Goal: Information Seeking & Learning: Learn about a topic

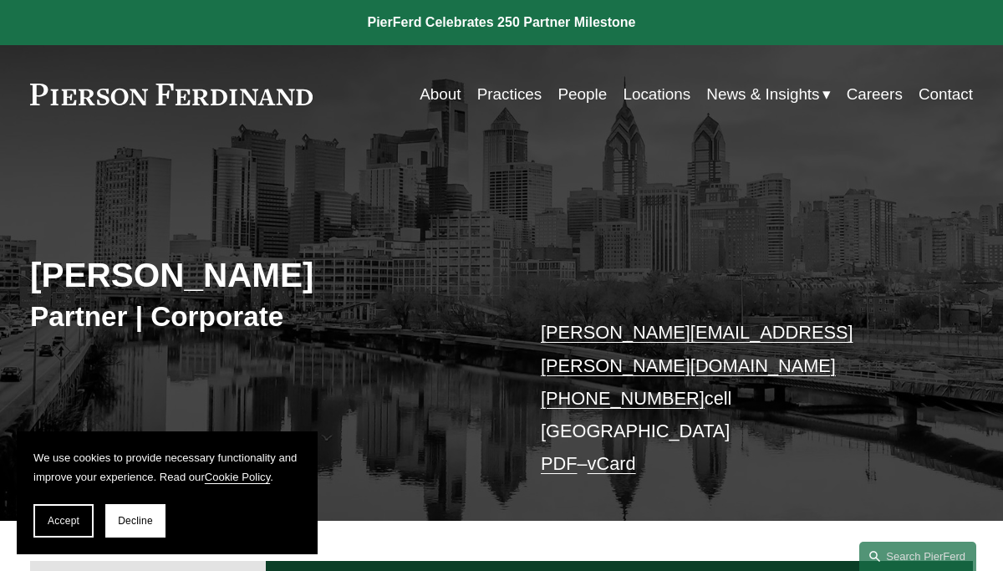
click at [564, 453] on link "PDF" at bounding box center [559, 463] width 37 height 21
click at [498, 100] on link "Practices" at bounding box center [509, 95] width 65 height 32
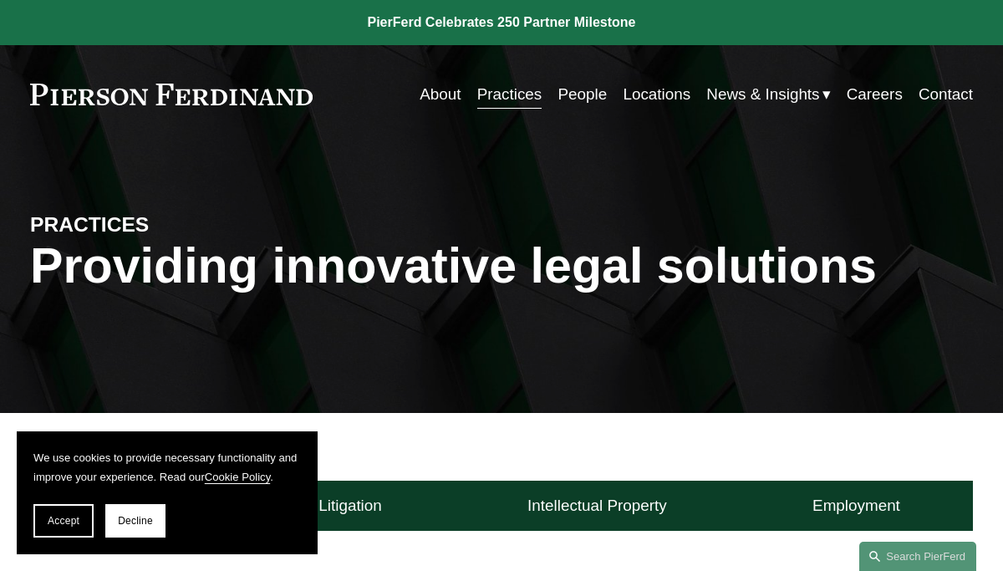
click at [463, 133] on div "Skip to Content About Practices People Locations" at bounding box center [501, 94] width 1003 height 99
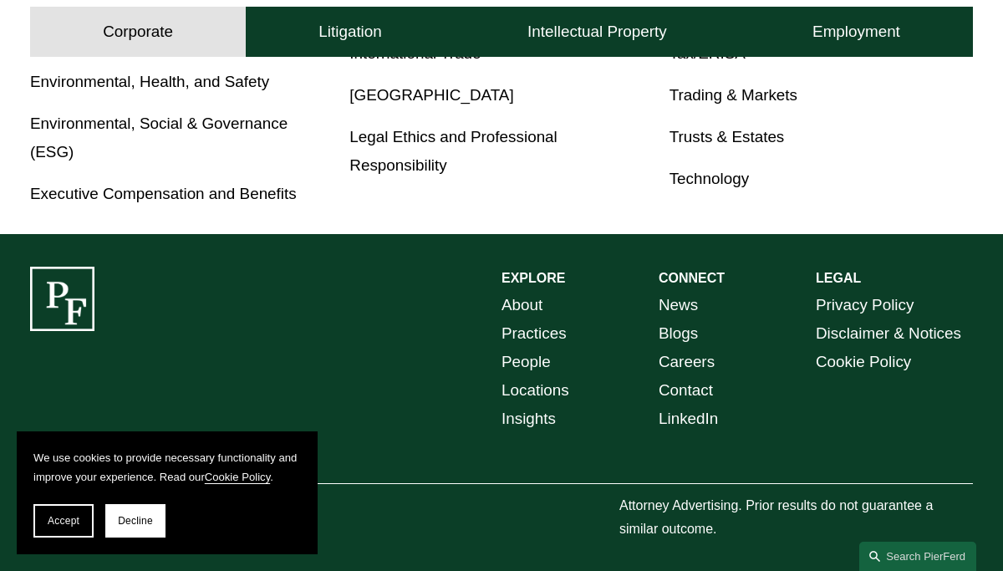
scroll to position [1104, 0]
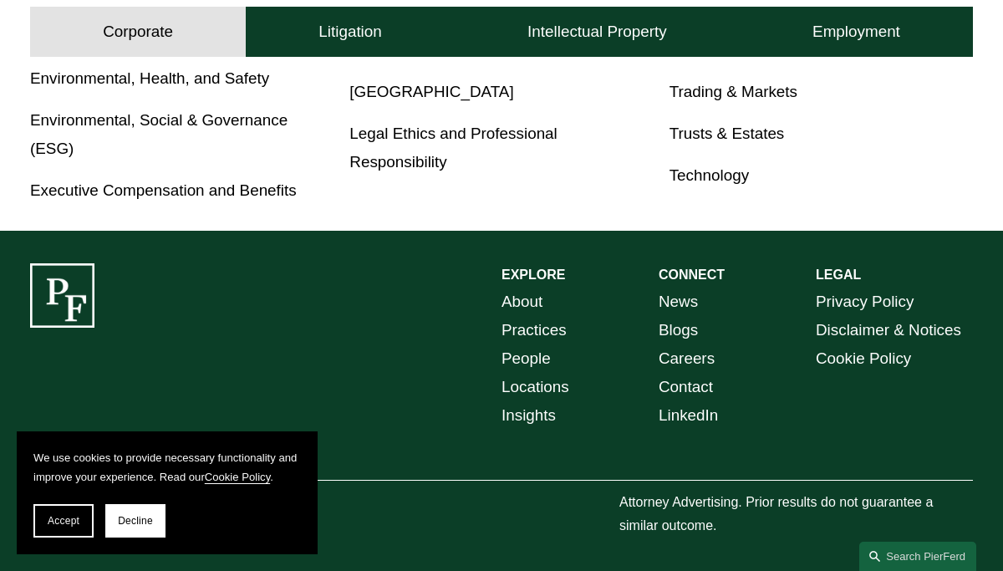
click at [678, 335] on link "Blogs" at bounding box center [678, 330] width 39 height 28
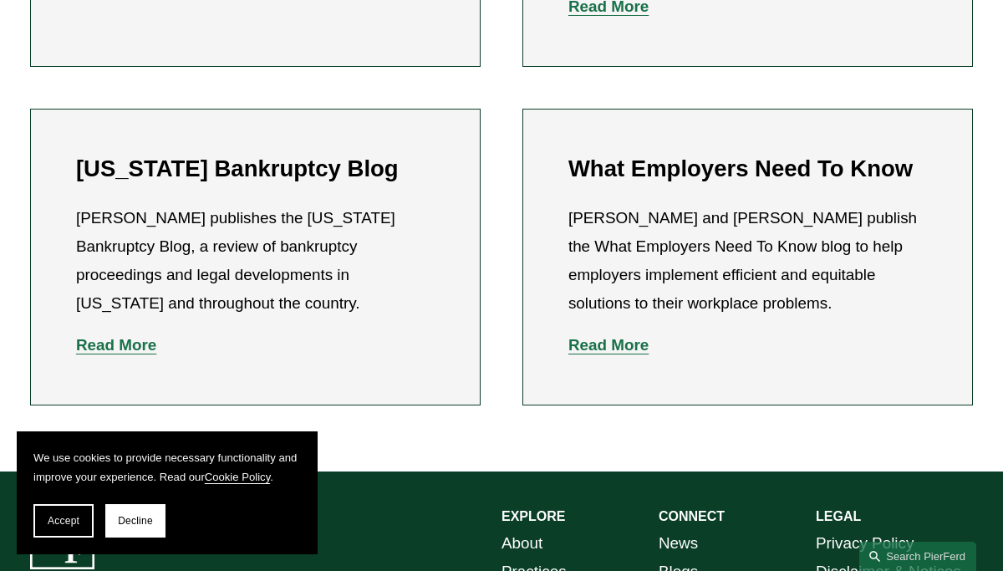
scroll to position [769, 0]
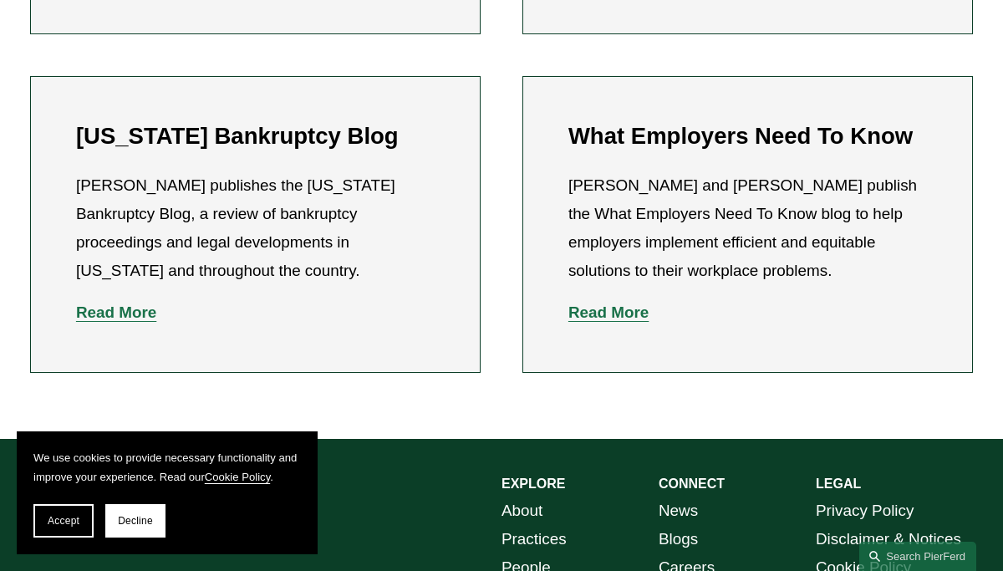
click at [688, 497] on link "News" at bounding box center [678, 511] width 39 height 28
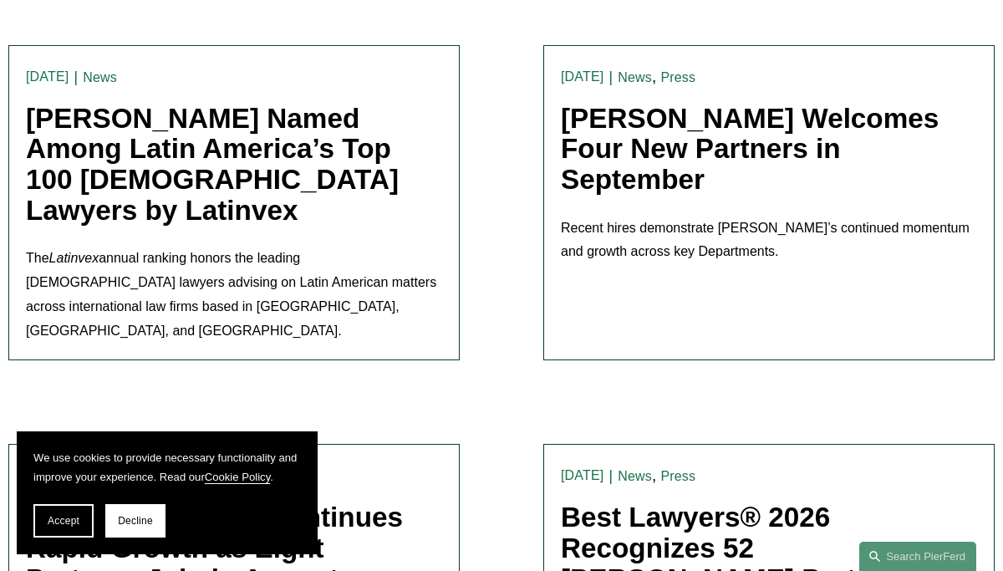
scroll to position [468, 0]
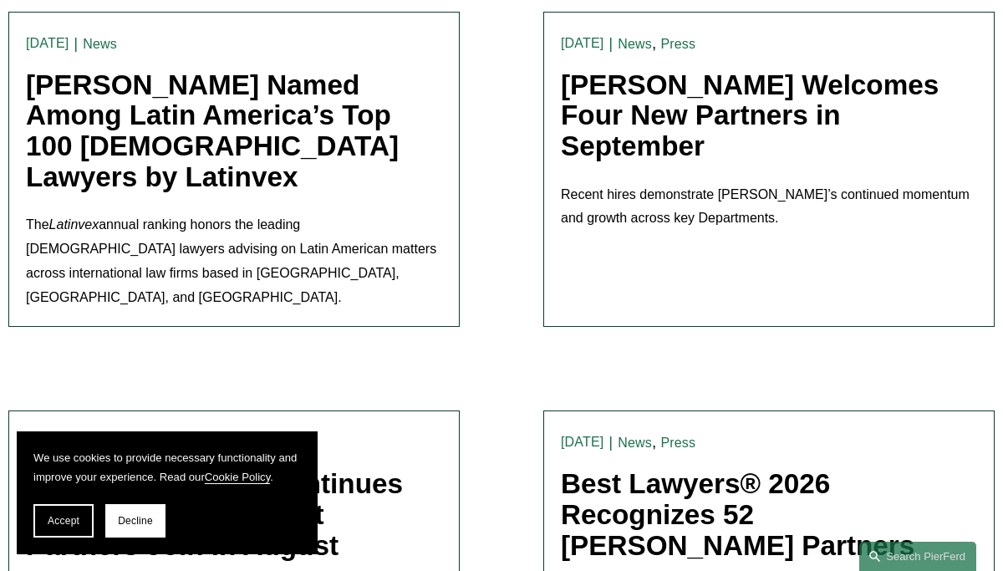
click at [694, 124] on link "Pierson Ferdinand Welcomes Four New Partners in September" at bounding box center [750, 115] width 378 height 92
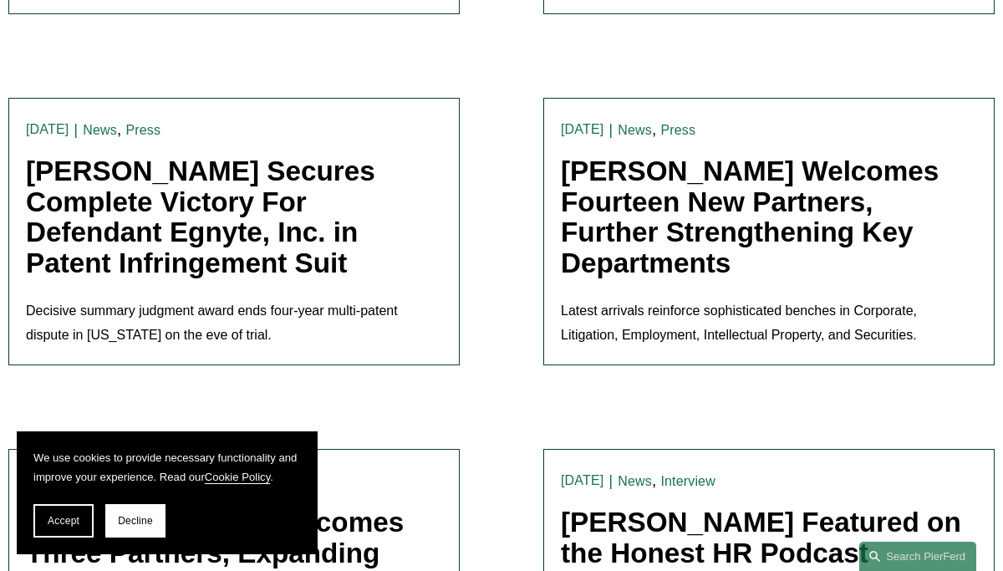
scroll to position [1472, 0]
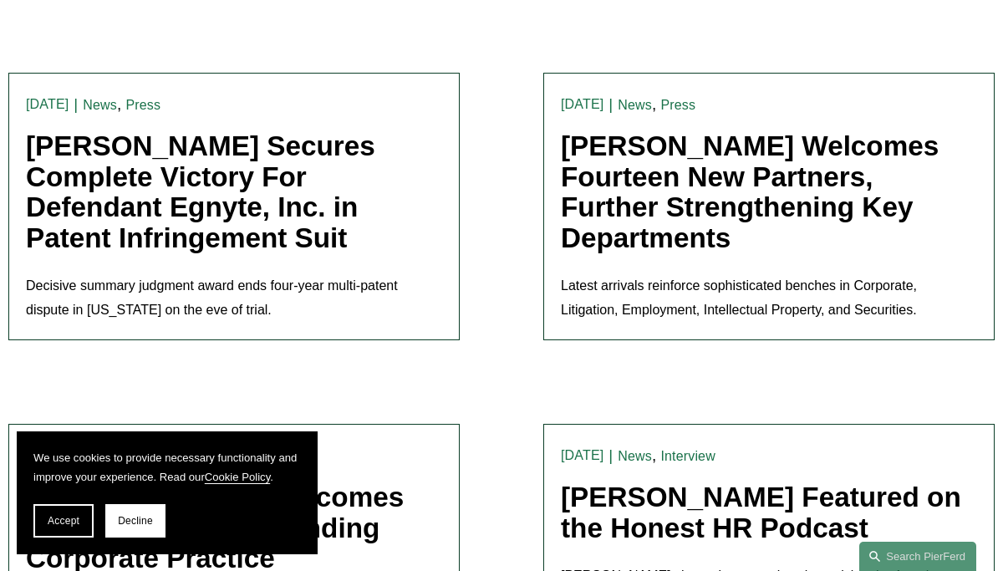
click at [610, 154] on link "Pierson Ferdinand Welcomes Fourteen New Partners, Further Strengthening Key Dep…" at bounding box center [750, 191] width 378 height 123
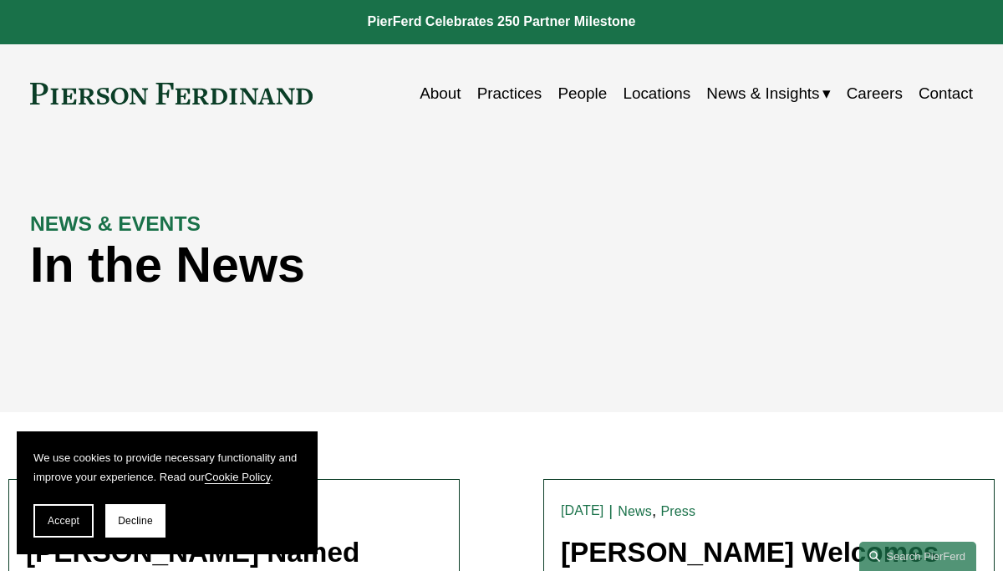
scroll to position [0, 0]
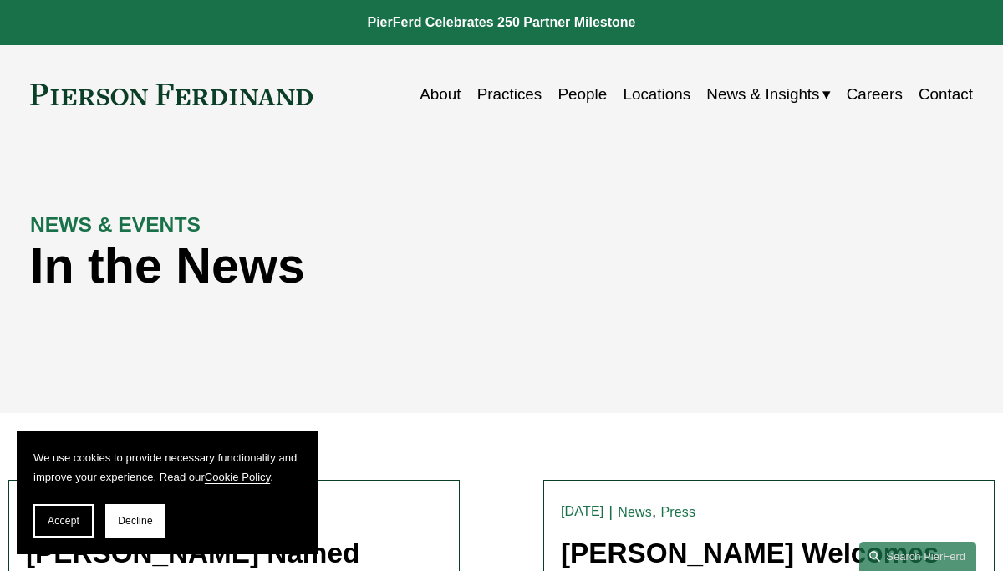
click at [442, 94] on link "About" at bounding box center [440, 95] width 41 height 32
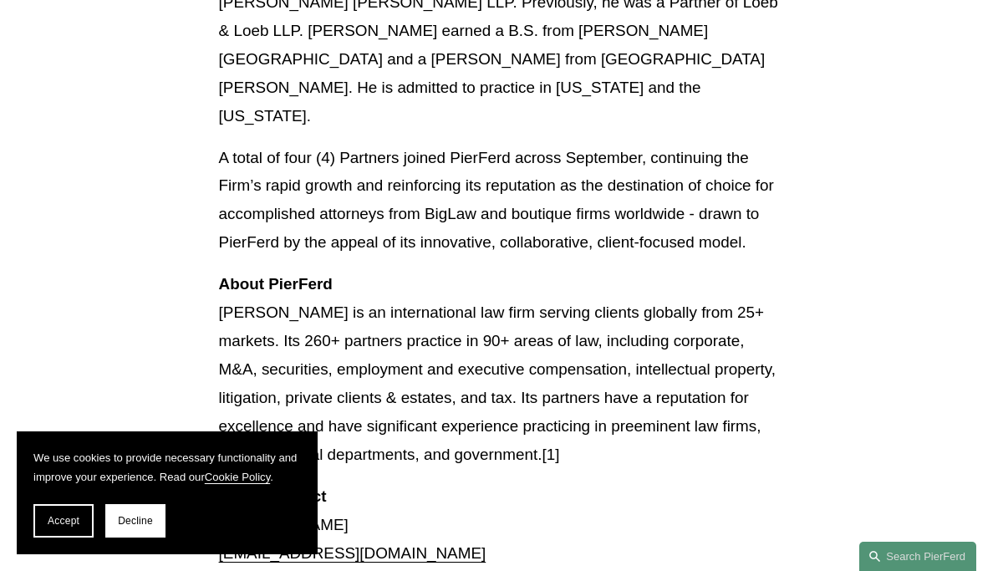
scroll to position [2341, 0]
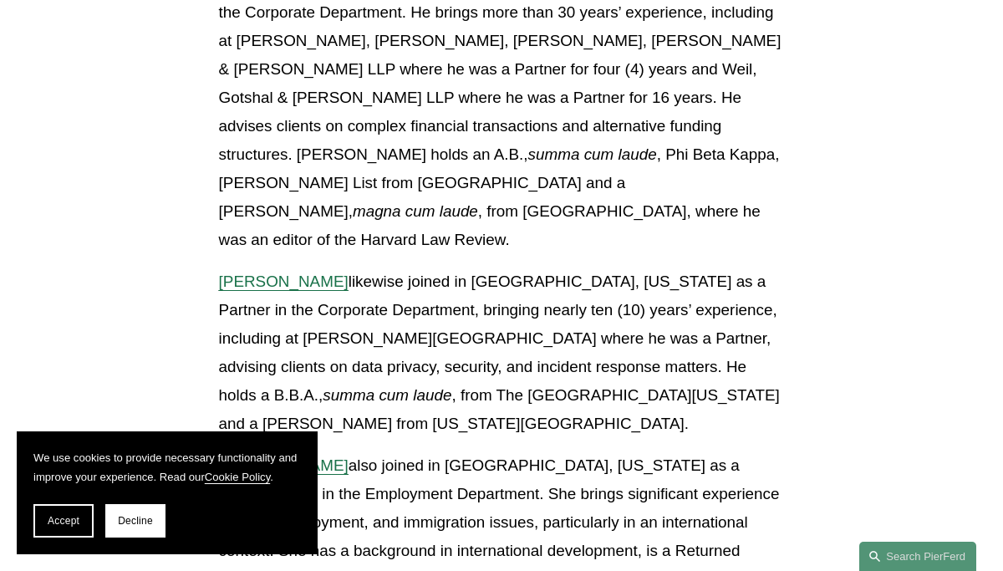
scroll to position [4582, 0]
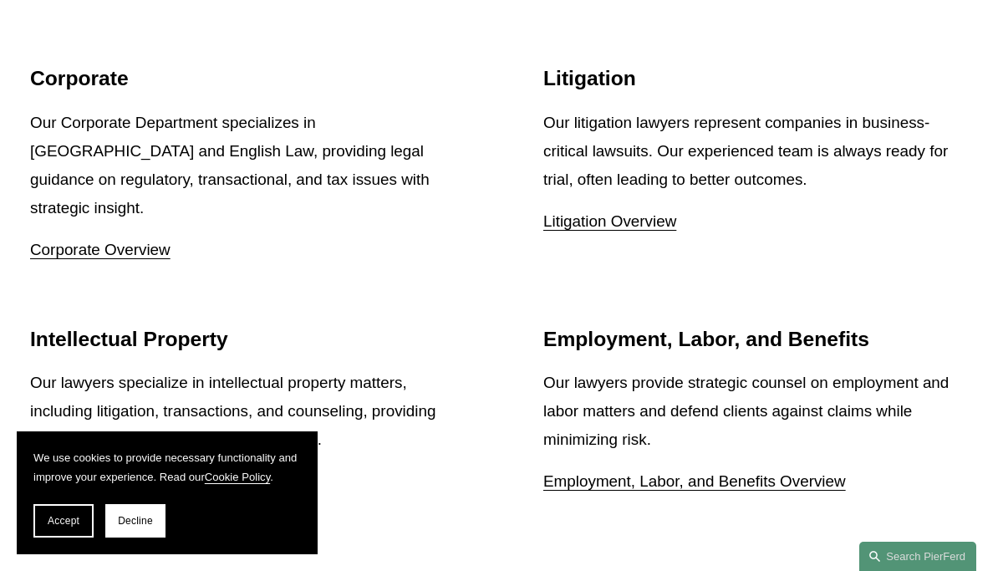
scroll to position [2007, 0]
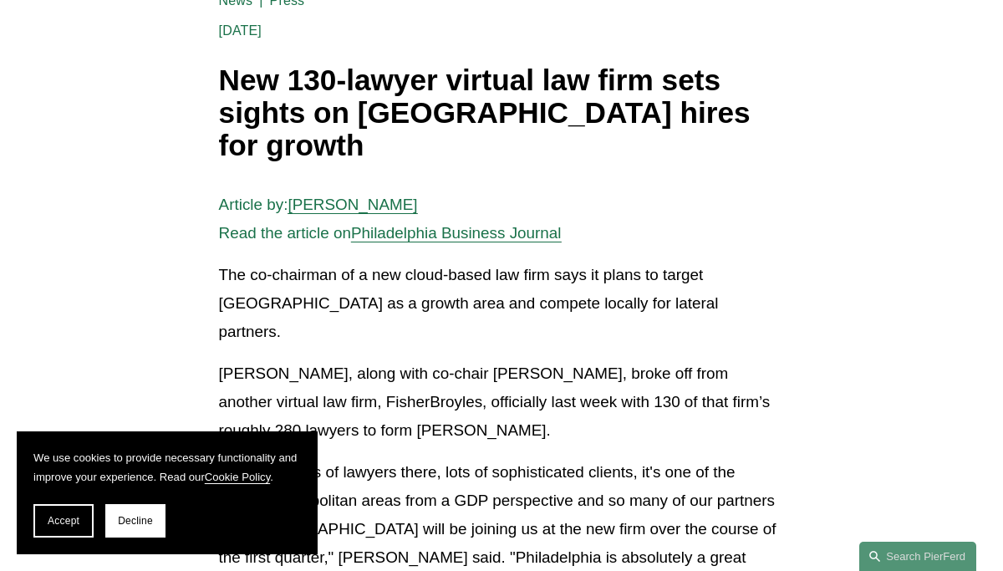
scroll to position [167, 0]
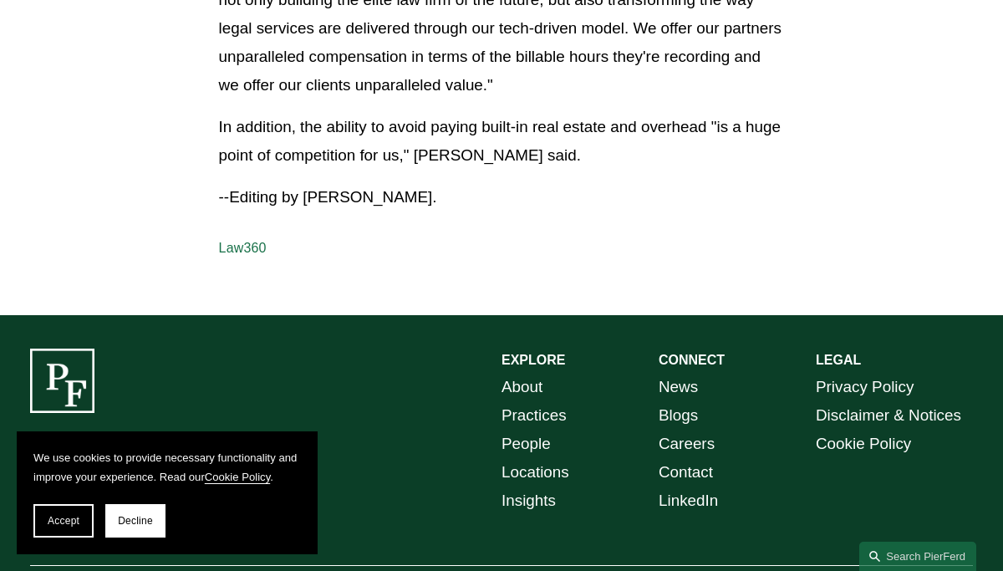
scroll to position [2602, 0]
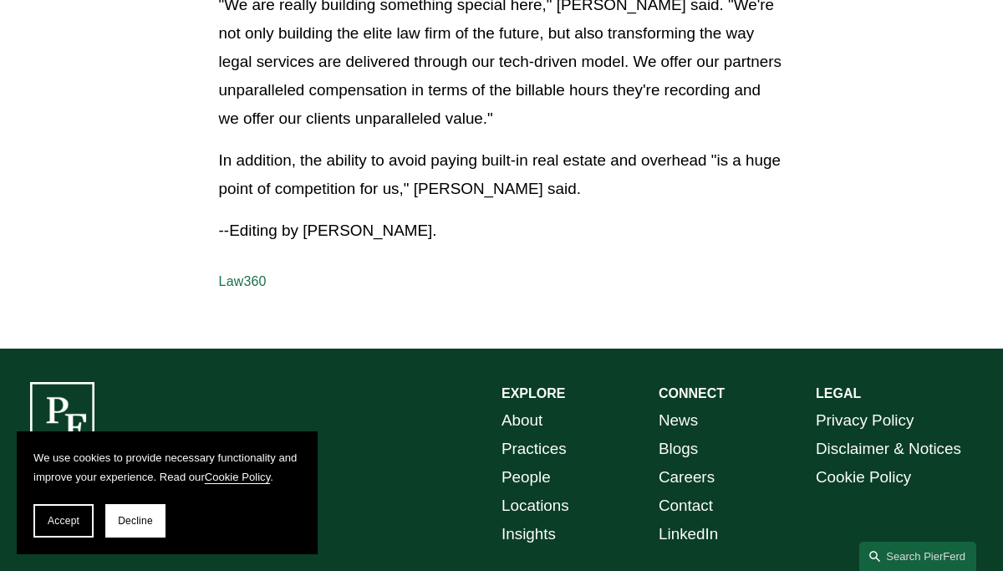
click at [529, 406] on link "About" at bounding box center [522, 420] width 41 height 28
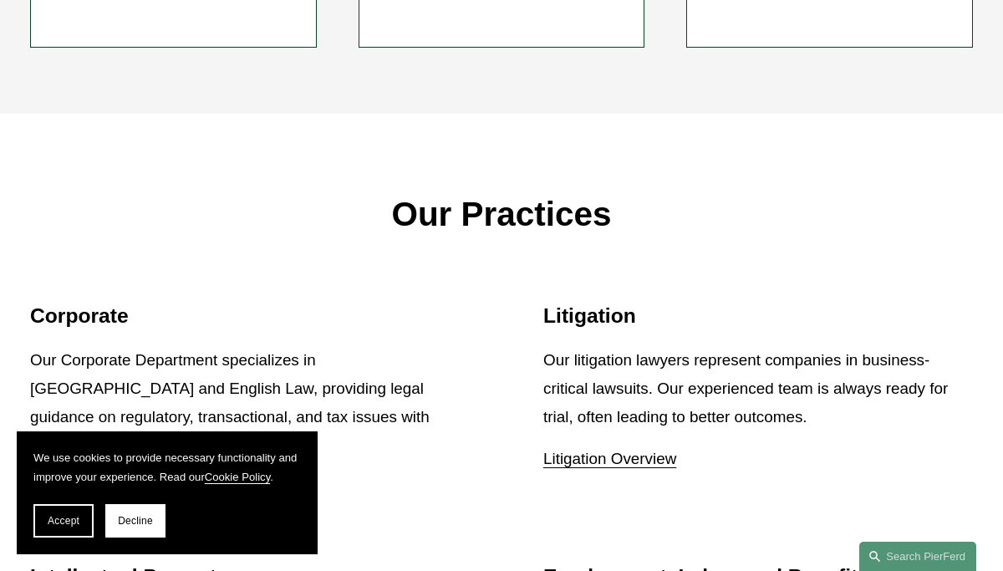
scroll to position [1739, 0]
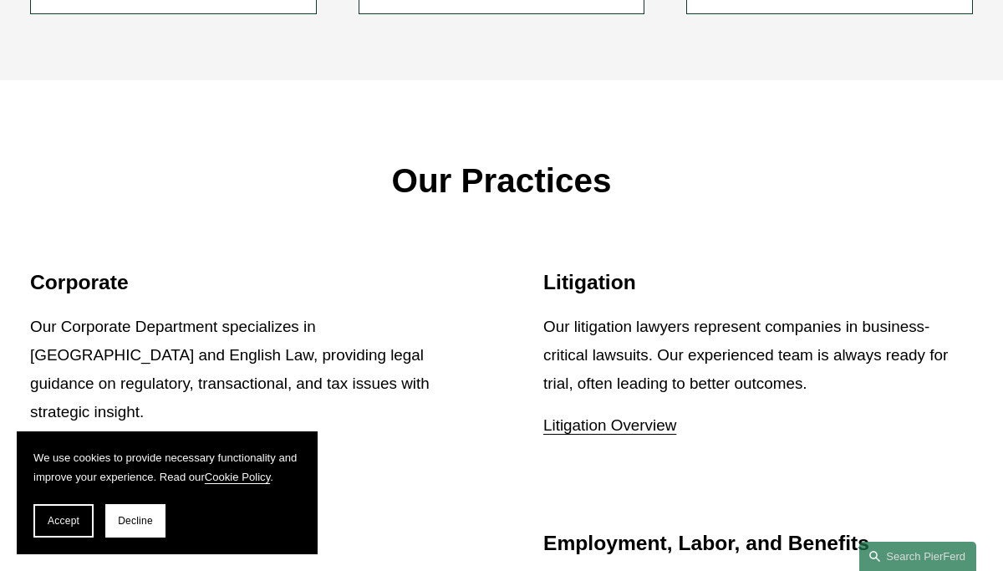
click at [131, 445] on link "Corporate Overview" at bounding box center [100, 454] width 140 height 18
click at [109, 151] on p "Our Practices" at bounding box center [501, 181] width 943 height 61
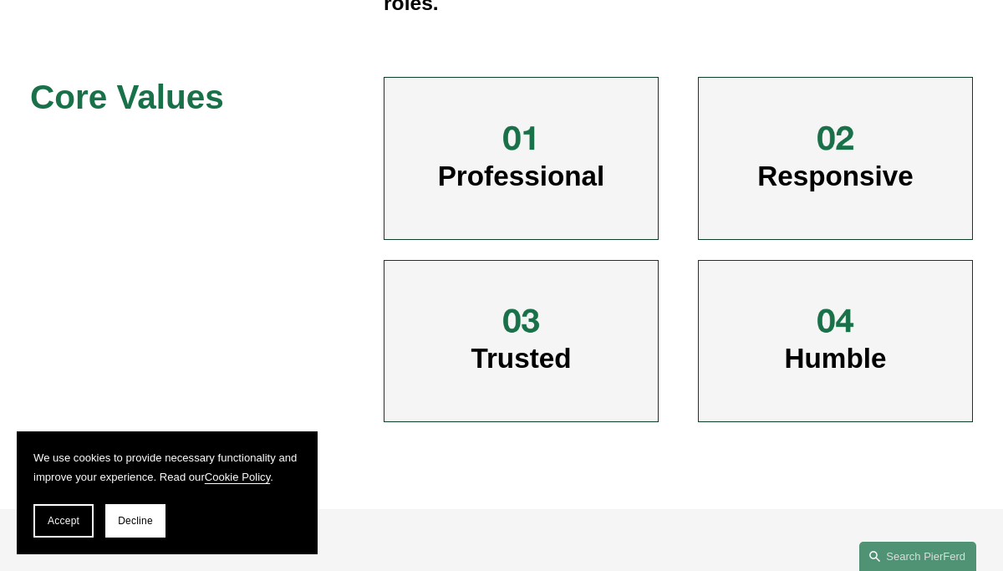
scroll to position [769, 0]
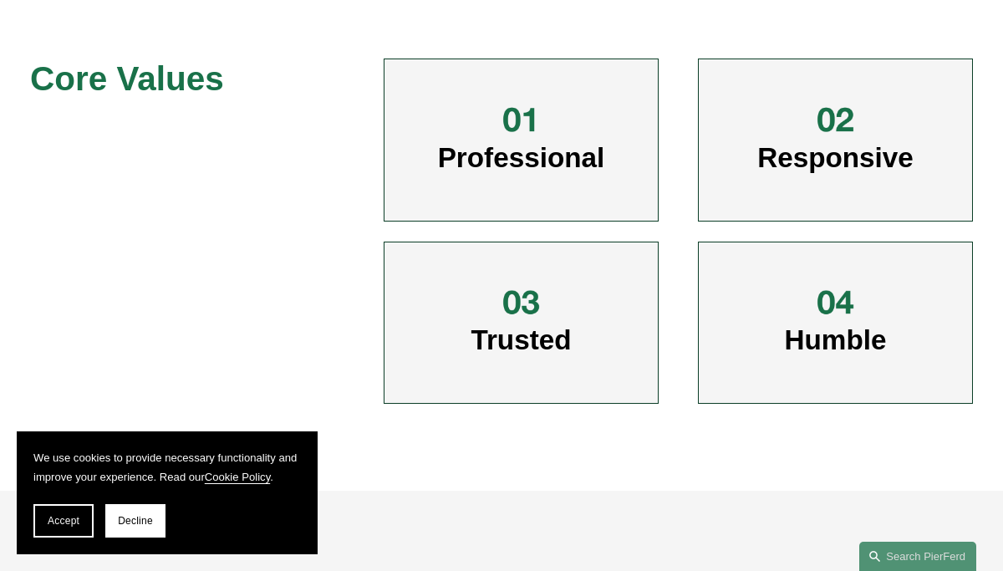
click at [837, 103] on div at bounding box center [835, 120] width 41 height 41
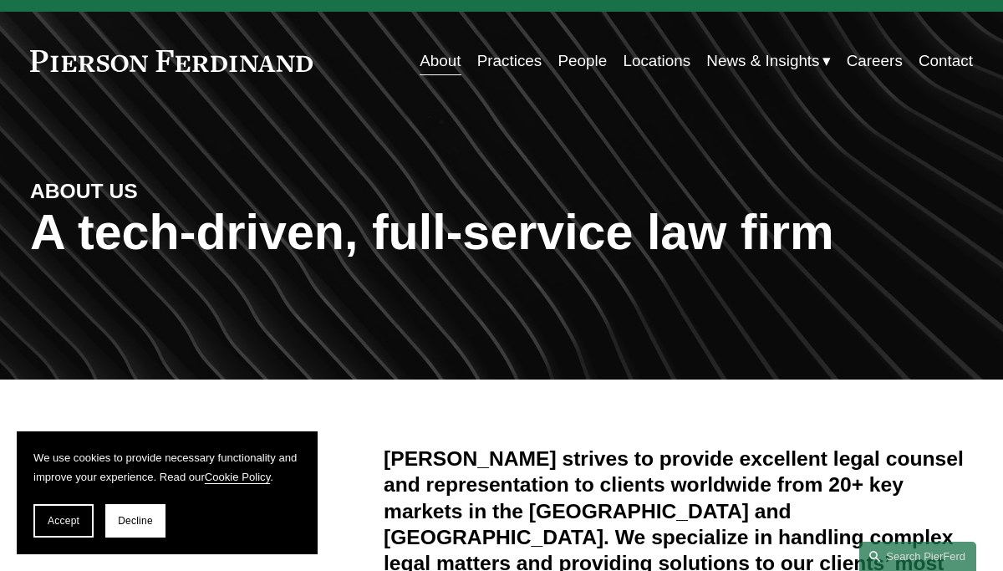
scroll to position [0, 0]
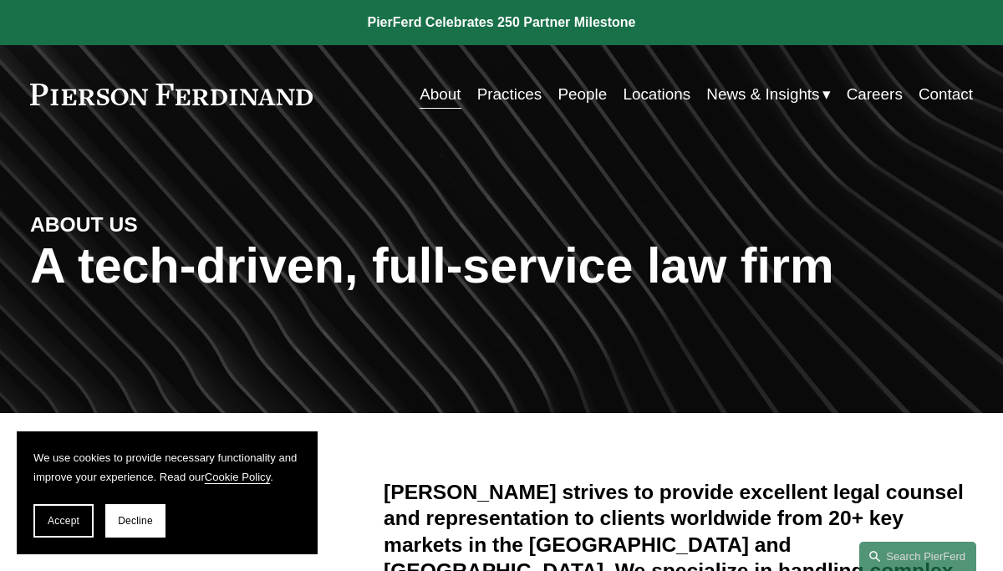
click at [867, 94] on link "Careers" at bounding box center [875, 95] width 56 height 32
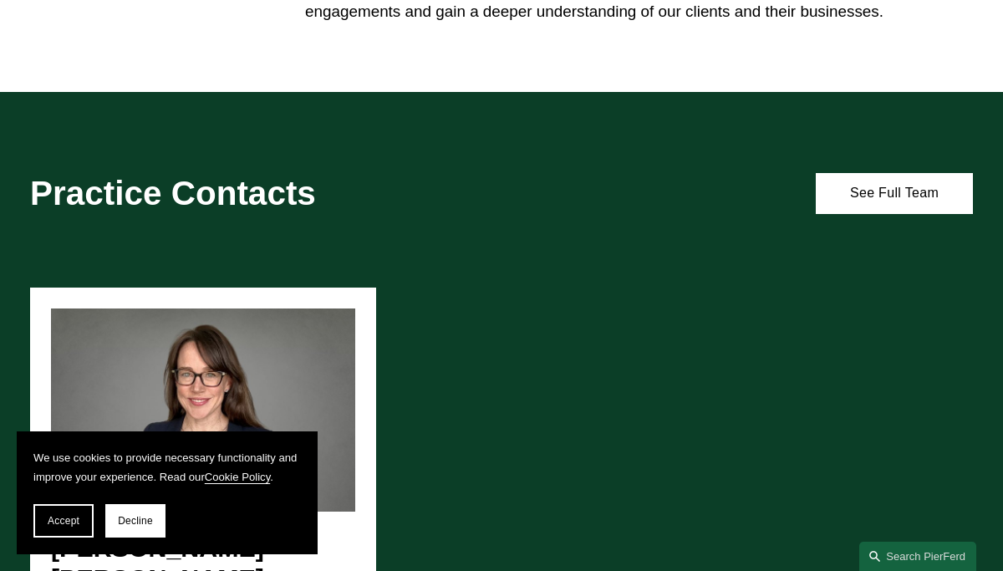
scroll to position [970, 0]
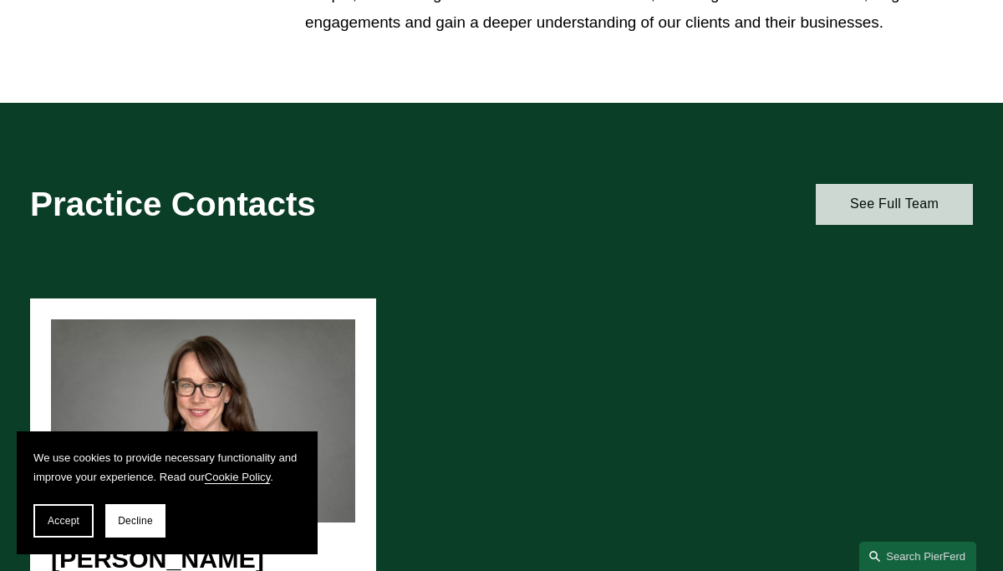
click at [886, 206] on link "See Full Team" at bounding box center [894, 204] width 157 height 41
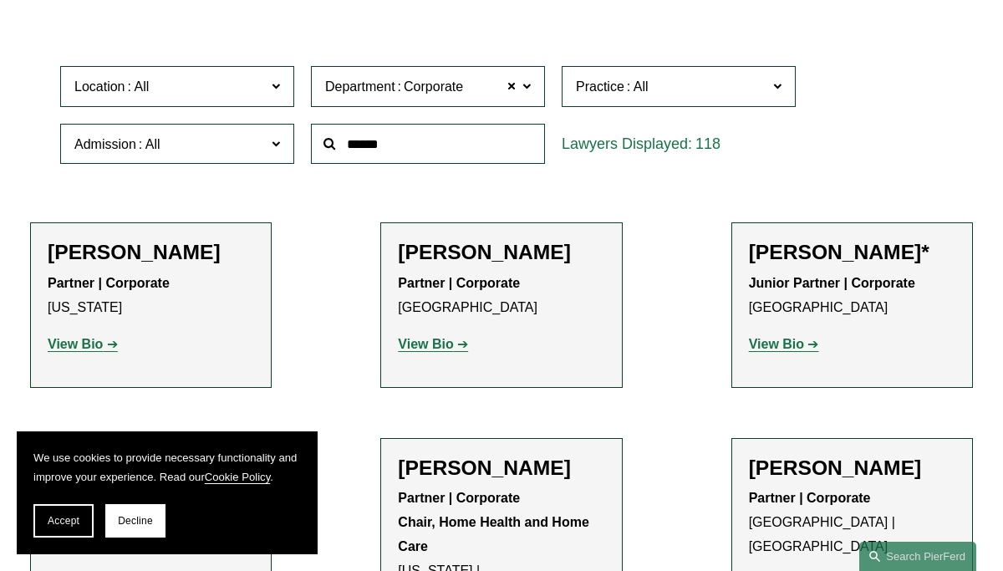
scroll to position [435, 0]
click at [278, 88] on span at bounding box center [276, 87] width 8 height 22
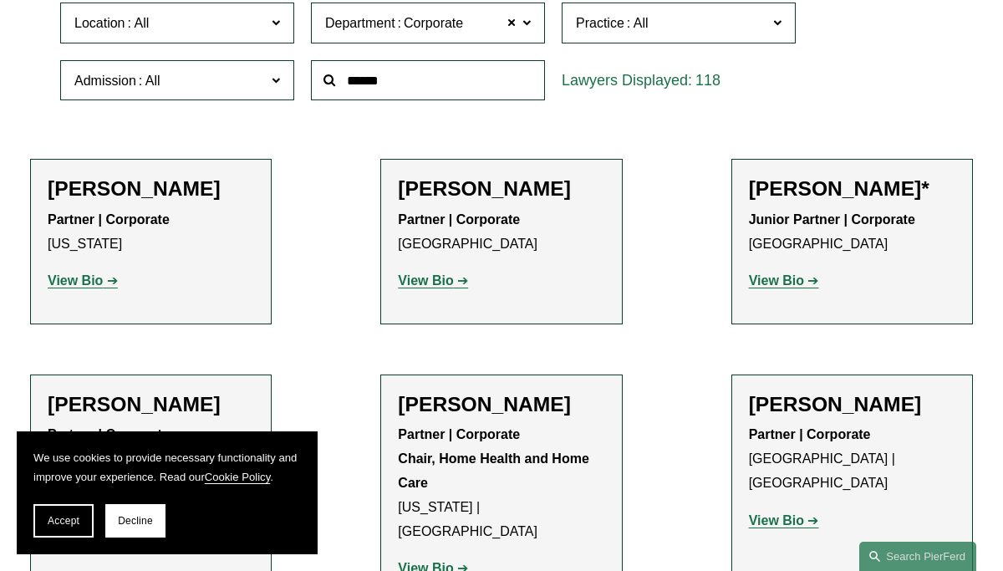
scroll to position [502, 0]
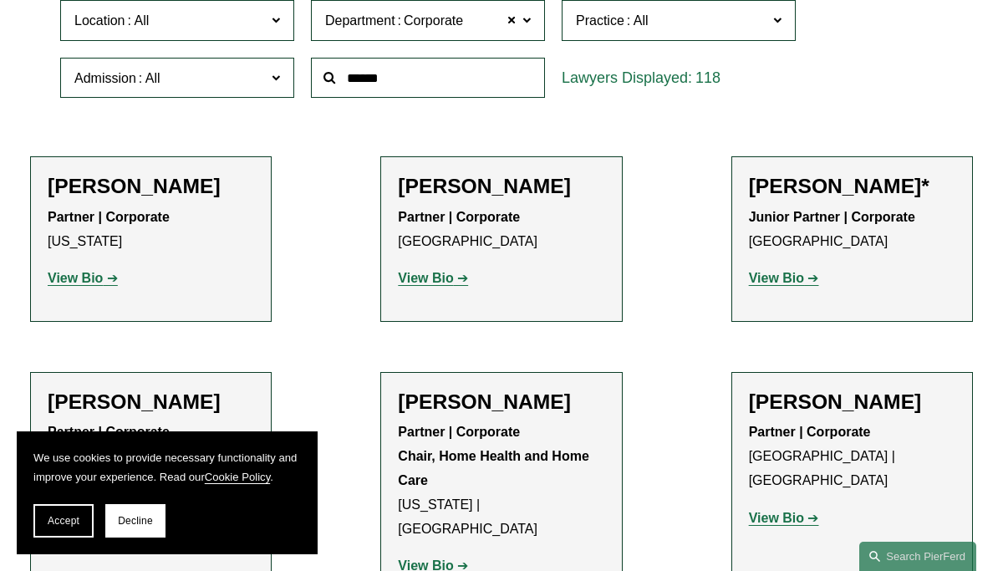
click at [0, 0] on link "All" at bounding box center [0, 0] width 0 height 0
click at [278, 22] on span at bounding box center [276, 20] width 8 height 22
click at [0, 0] on link "All" at bounding box center [0, 0] width 0 height 0
click at [236, 12] on span "Location" at bounding box center [169, 20] width 191 height 23
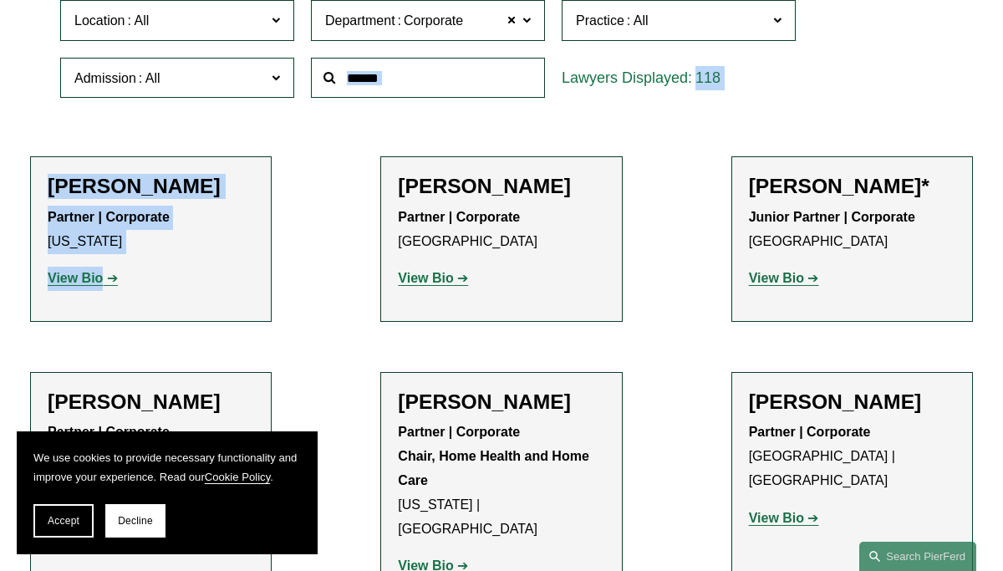
scroll to position [812, 0]
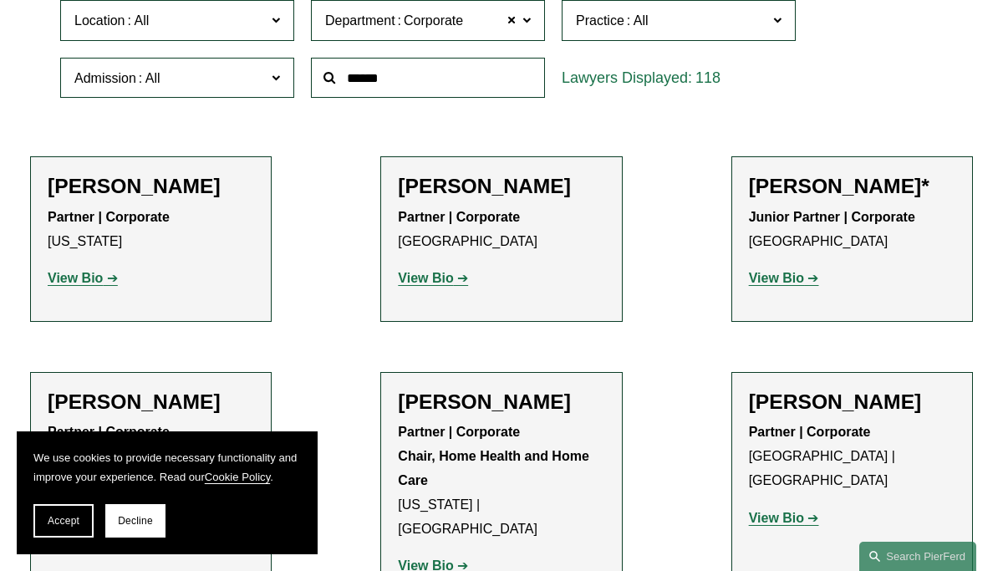
drag, startPoint x: 62, startPoint y: 135, endPoint x: 177, endPoint y: 236, distance: 152.9
click at [0, 0] on ul "All Atlanta Austin Bellevue Boston Charlotte Chicago Cincinnati Cleveland Colum…" at bounding box center [0, 0] width 0 height 0
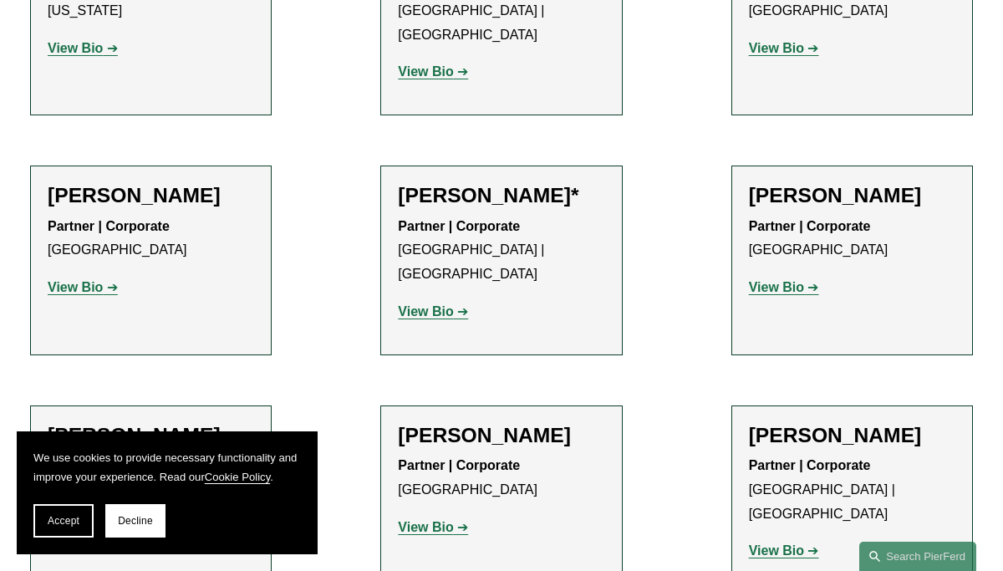
scroll to position [9875, 0]
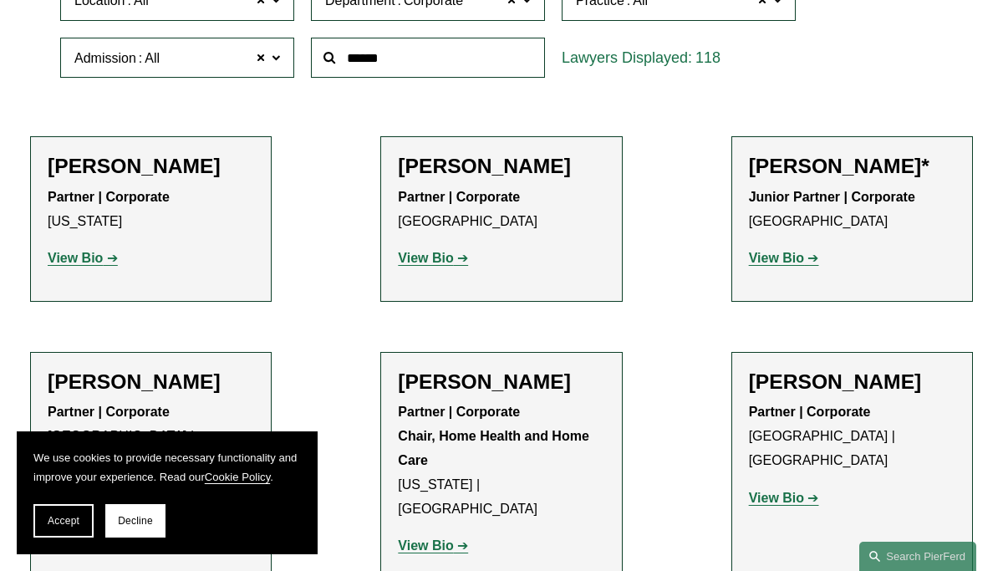
scroll to position [502, 0]
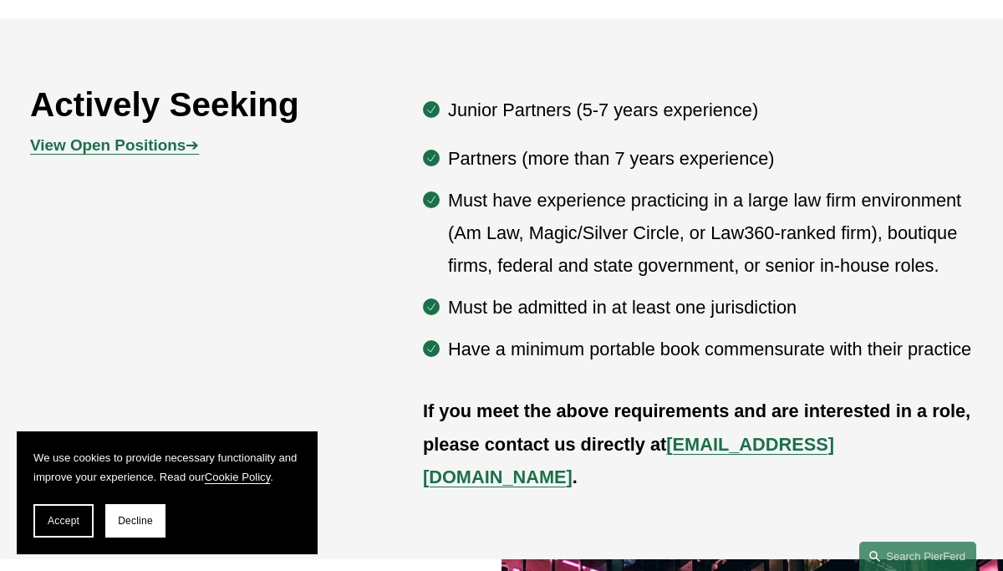
scroll to position [769, 0]
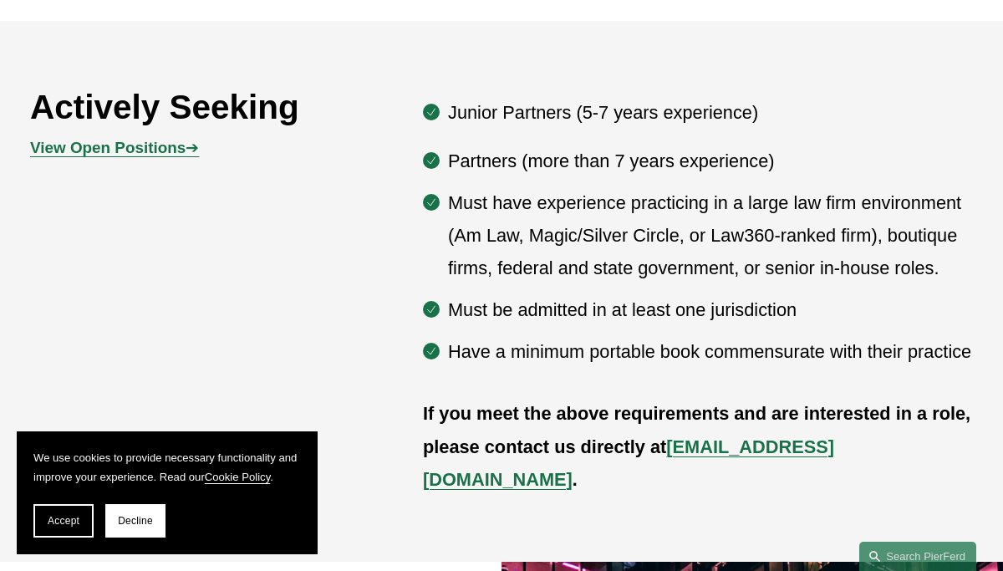
click at [127, 146] on strong "View Open Positions" at bounding box center [108, 148] width 156 height 18
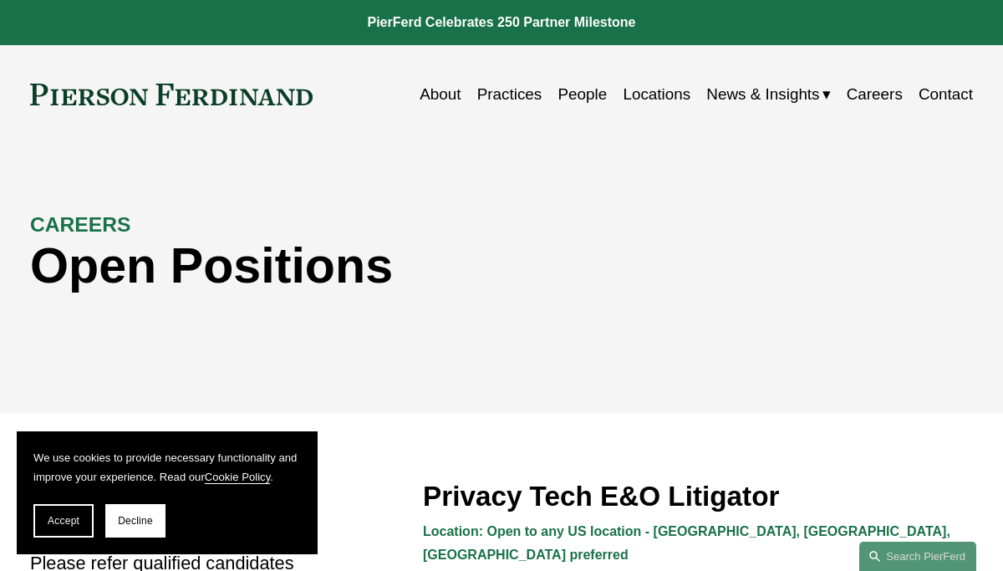
click at [514, 92] on link "Practices" at bounding box center [509, 95] width 65 height 32
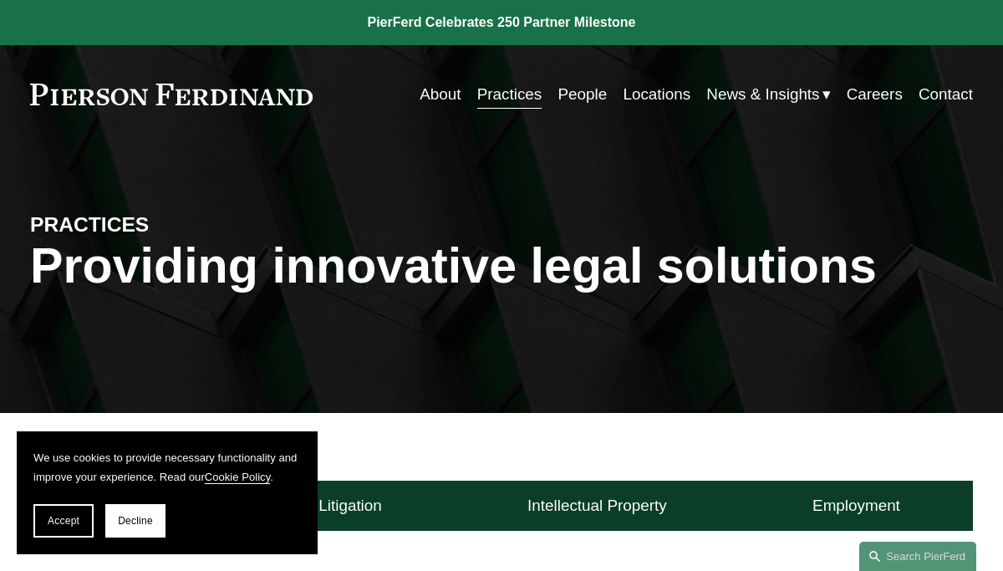
click at [488, 379] on div "PRACTICES Providing innovative legal solutions" at bounding box center [501, 278] width 1003 height 203
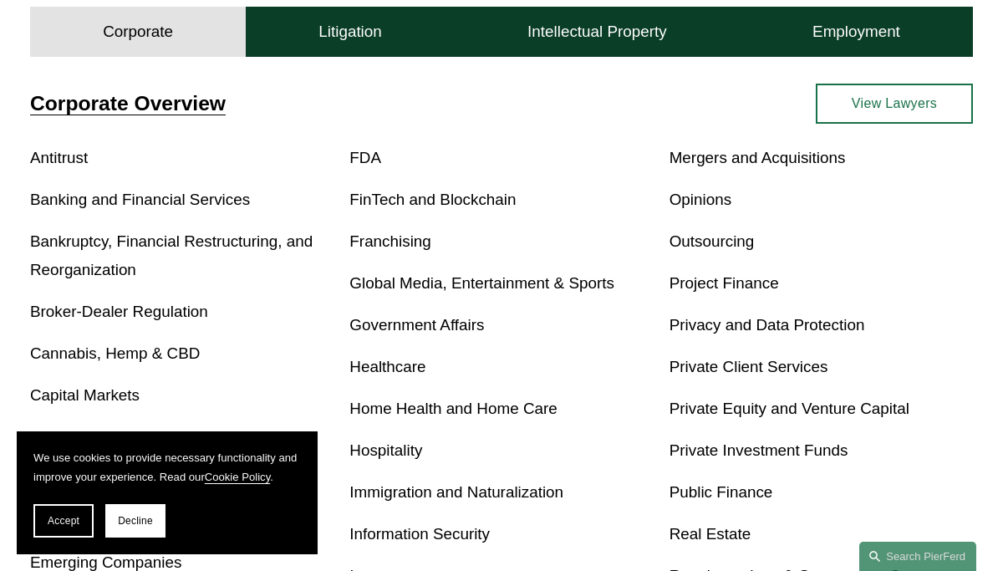
scroll to position [502, 0]
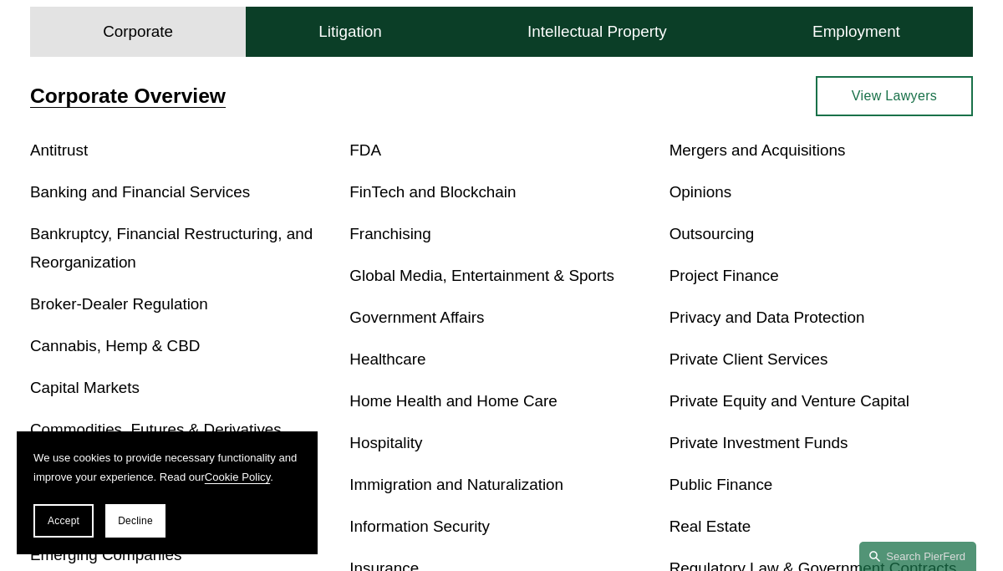
click at [694, 234] on link "Outsourcing" at bounding box center [712, 234] width 85 height 18
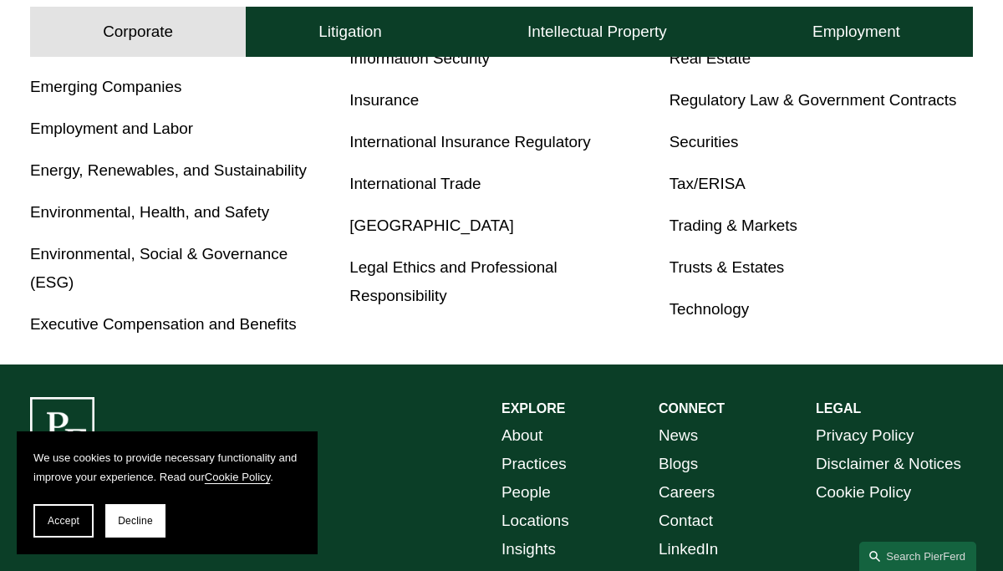
scroll to position [1003, 0]
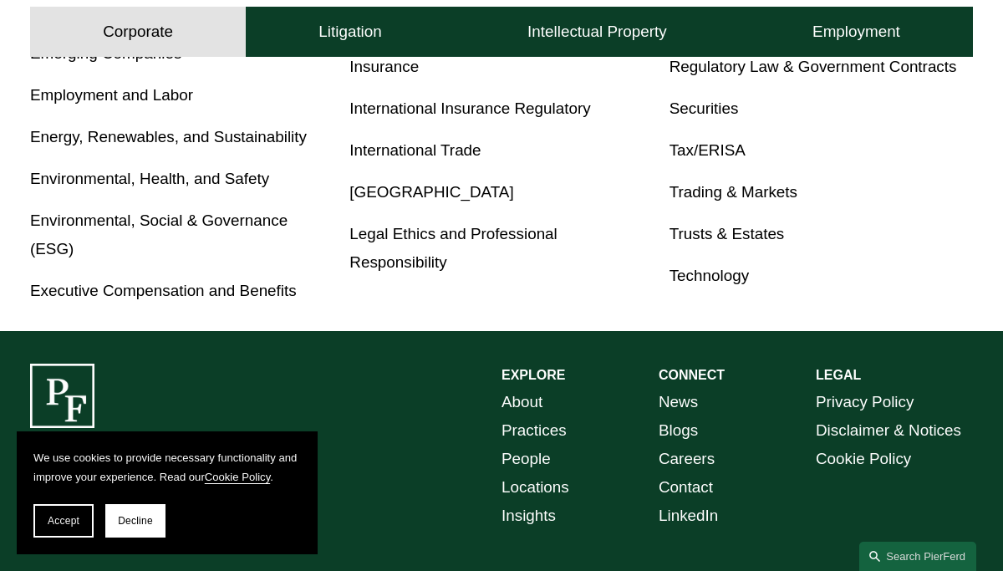
click at [534, 518] on link "Insights" at bounding box center [529, 516] width 54 height 28
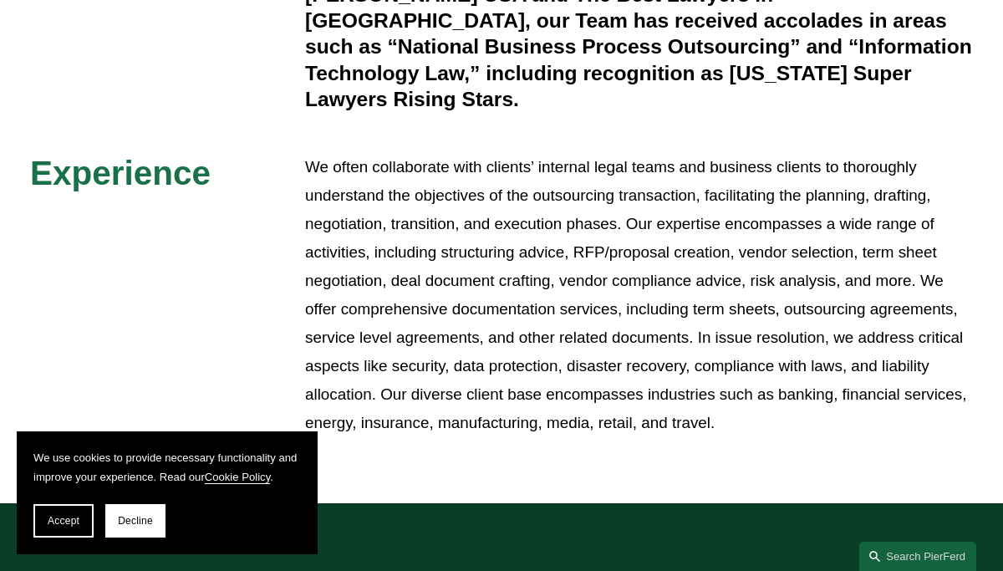
scroll to position [602, 0]
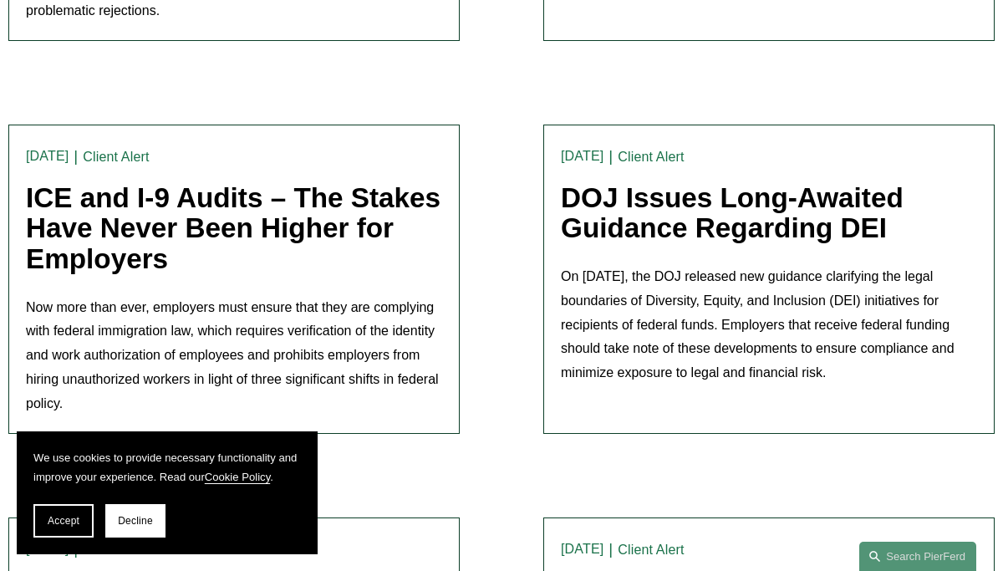
scroll to position [1773, 0]
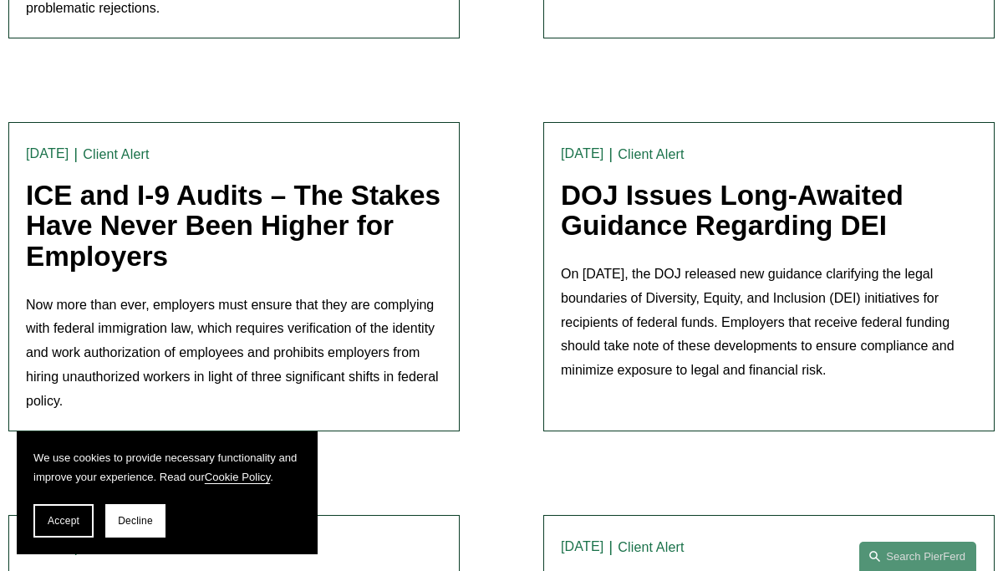
click at [398, 295] on p "Now more than ever, employers must ensure that they are complying with federal …" at bounding box center [234, 354] width 416 height 120
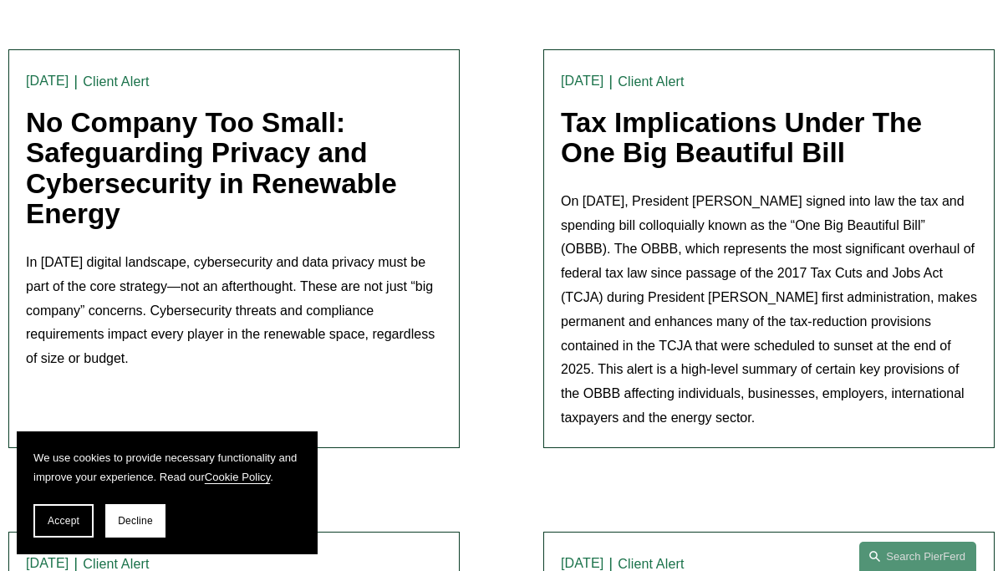
scroll to position [2241, 0]
